Goal: Information Seeking & Learning: Learn about a topic

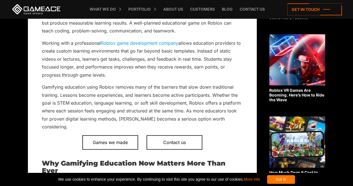
scroll to position [194, 0]
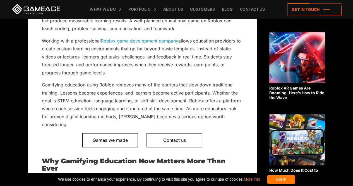
click at [164, 95] on p "Gamifying education using Roblox removes many of the barriers that slow down tr…" at bounding box center [142, 105] width 201 height 48
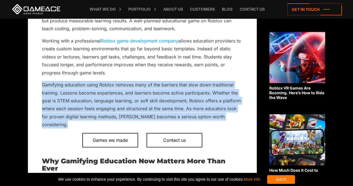
click at [164, 95] on p "Gamifying education using Roblox removes many of the barriers that slow down tr…" at bounding box center [142, 105] width 201 height 48
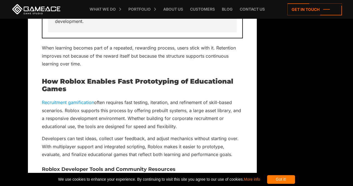
scroll to position [3350, 0]
click at [208, 109] on p "Recruitment gamification often requires fast testing, iteration, and refinement…" at bounding box center [142, 114] width 201 height 32
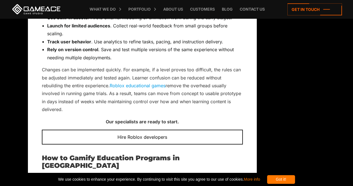
scroll to position [3673, 0]
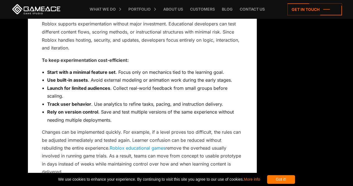
click at [119, 68] on li "Start with a minimal feature set . Focus only on mechanics tied to the learning…" at bounding box center [145, 72] width 196 height 8
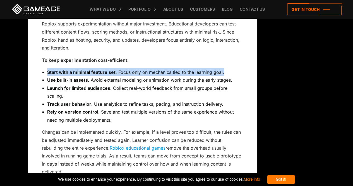
click at [119, 68] on li "Start with a minimal feature set . Focus only on mechanics tied to the learning…" at bounding box center [145, 72] width 196 height 8
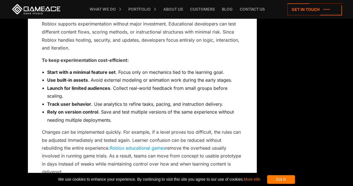
click at [119, 76] on li "Use built-in assets . Avoid external modeling or animation work during the earl…" at bounding box center [145, 80] width 196 height 8
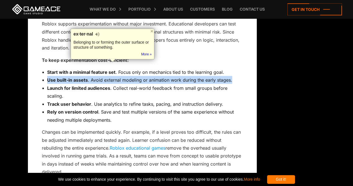
click at [119, 76] on li "Use built-in assets . Avoid external modeling or animation work during the earl…" at bounding box center [145, 80] width 196 height 8
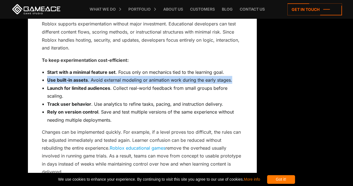
click at [119, 76] on li "Use built-in assets . Avoid external modeling or animation work during the earl…" at bounding box center [145, 80] width 196 height 8
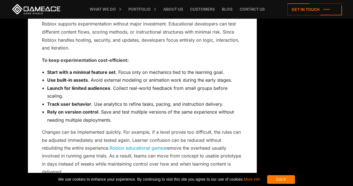
click at [118, 84] on li "Launch for limited audiences . Collect real-world feedback from small groups be…" at bounding box center [145, 92] width 196 height 16
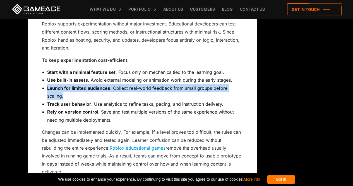
click at [118, 84] on li "Launch for limited audiences . Collect real-world feedback from small groups be…" at bounding box center [145, 92] width 196 height 16
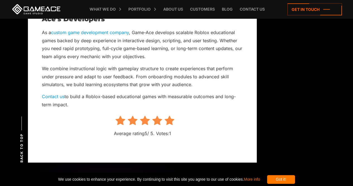
scroll to position [4459, 0]
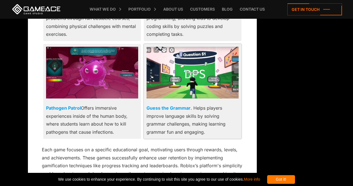
scroll to position [1125, 0]
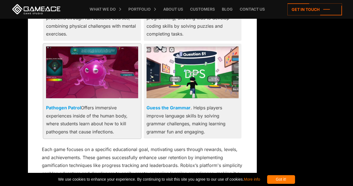
click at [110, 66] on img at bounding box center [92, 72] width 92 height 52
click at [71, 105] on link "Pathogen Patrol" at bounding box center [63, 108] width 35 height 6
